Goal: Check status

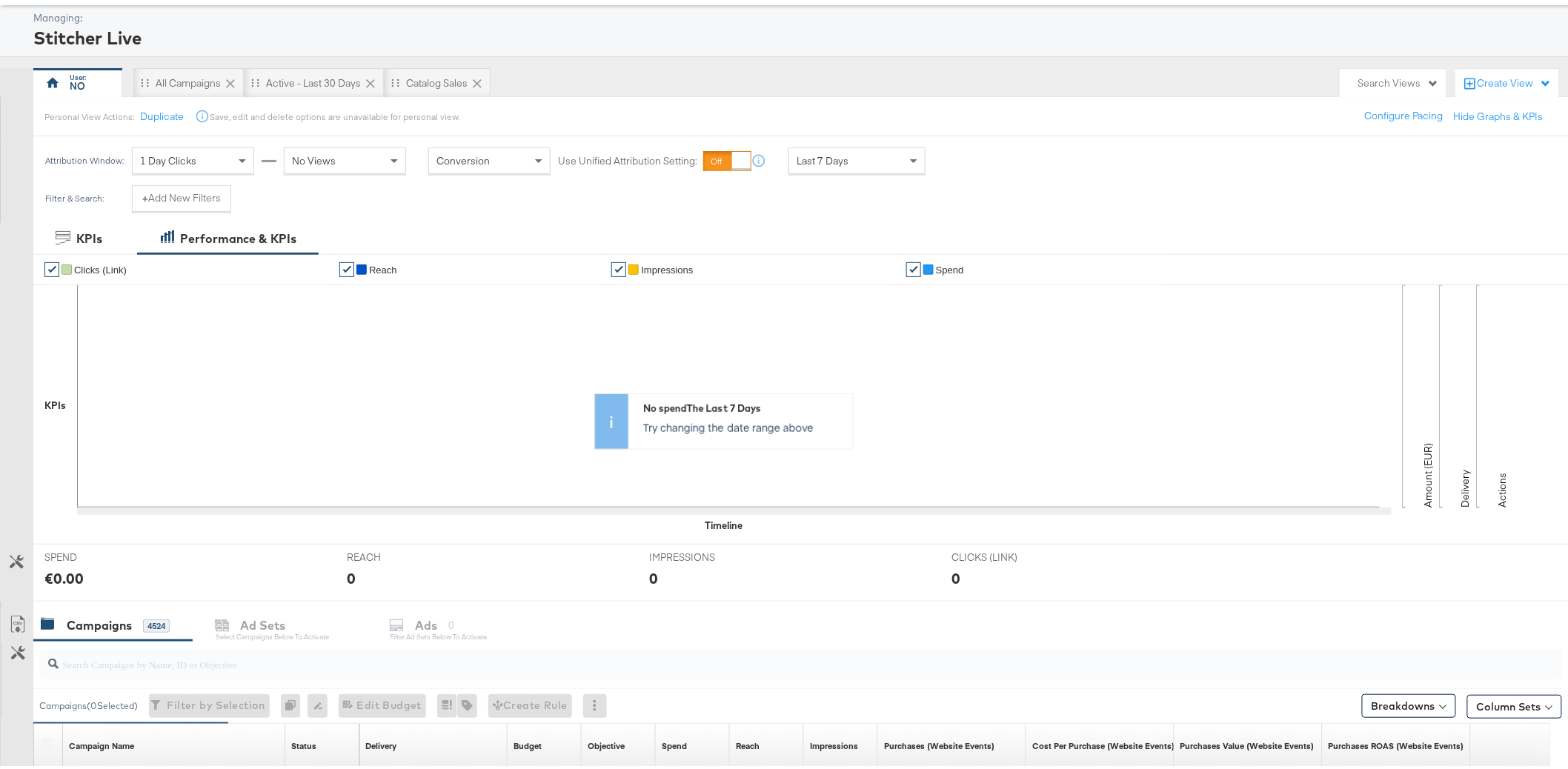
scroll to position [438, 0]
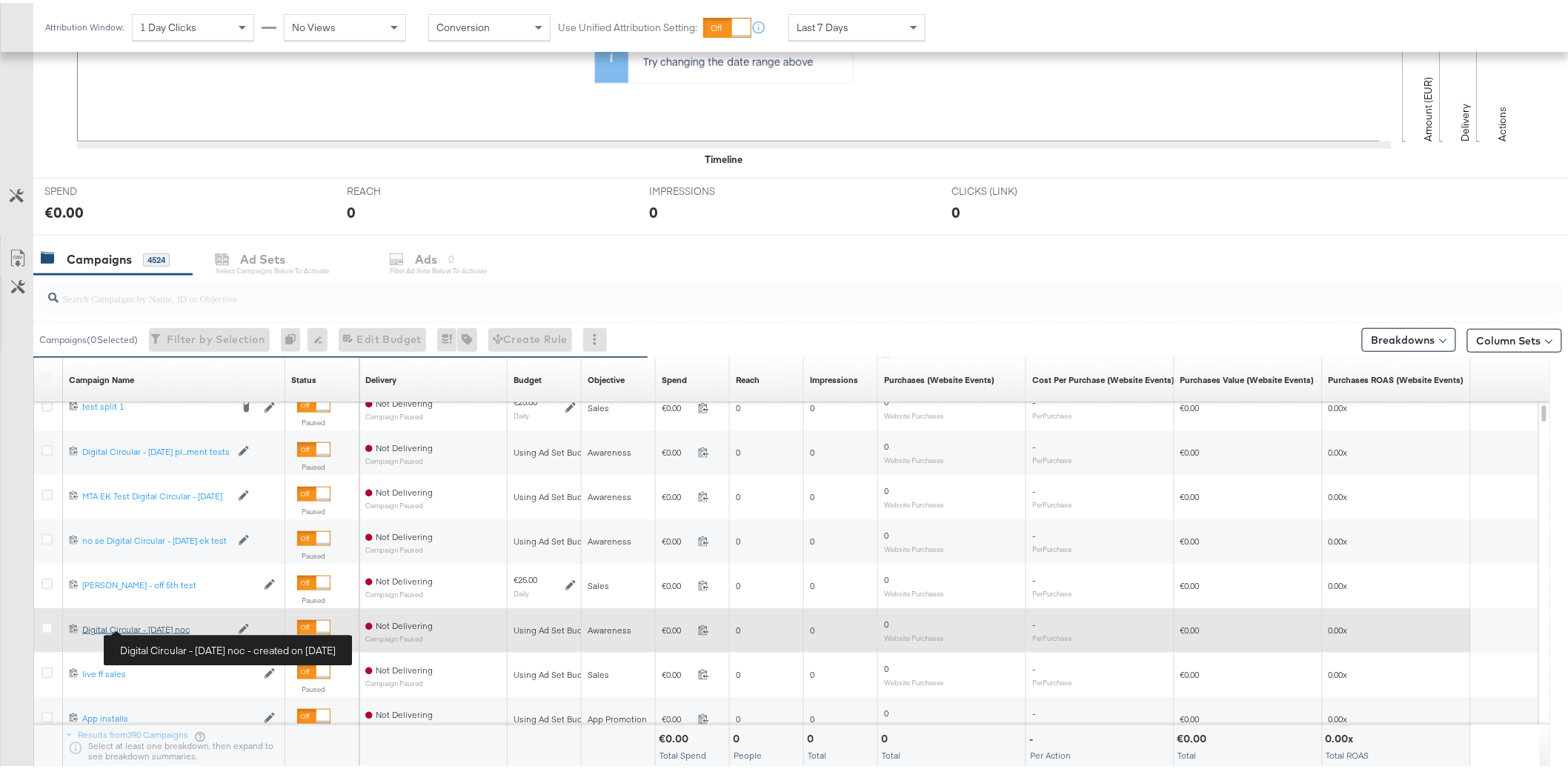
click at [159, 626] on div "Digital Circular - [DATE] noc Digital Circular - [DATE] noc" at bounding box center [156, 626] width 148 height 11
